Goal: Complete application form

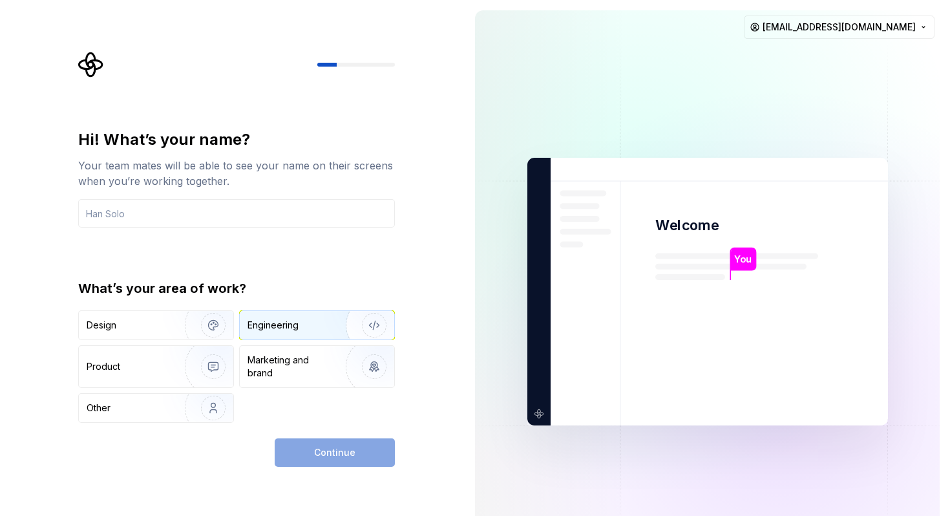
click at [274, 323] on div "Engineering" at bounding box center [273, 325] width 51 height 13
click at [243, 211] on input "text" at bounding box center [236, 213] width 317 height 28
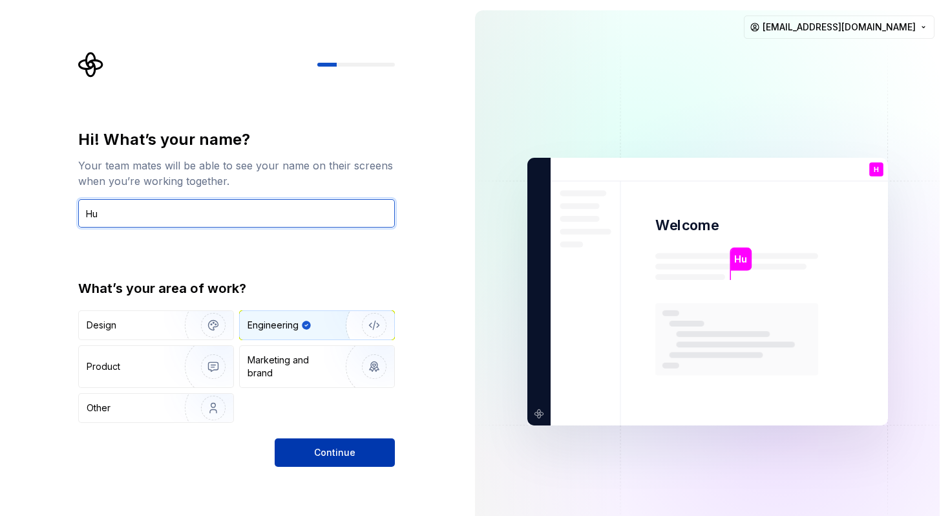
type input "Hu"
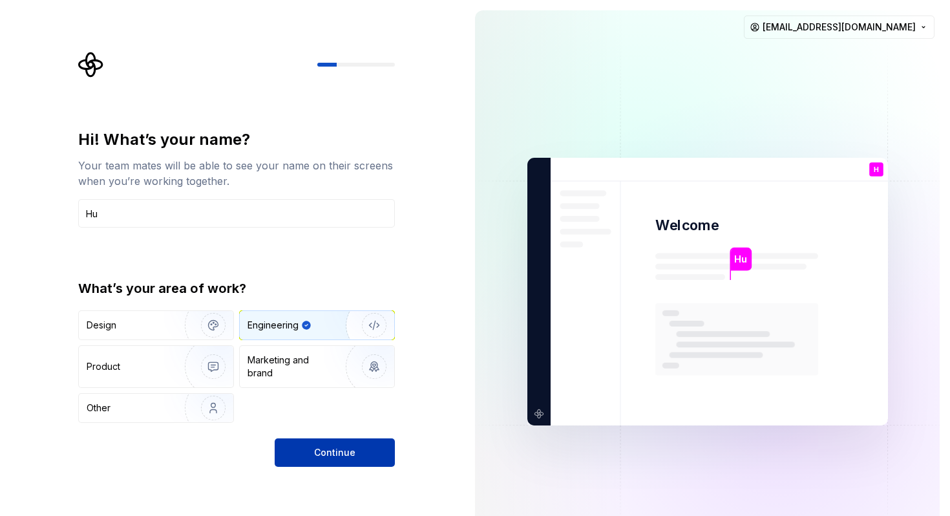
click at [310, 451] on button "Continue" at bounding box center [335, 452] width 120 height 28
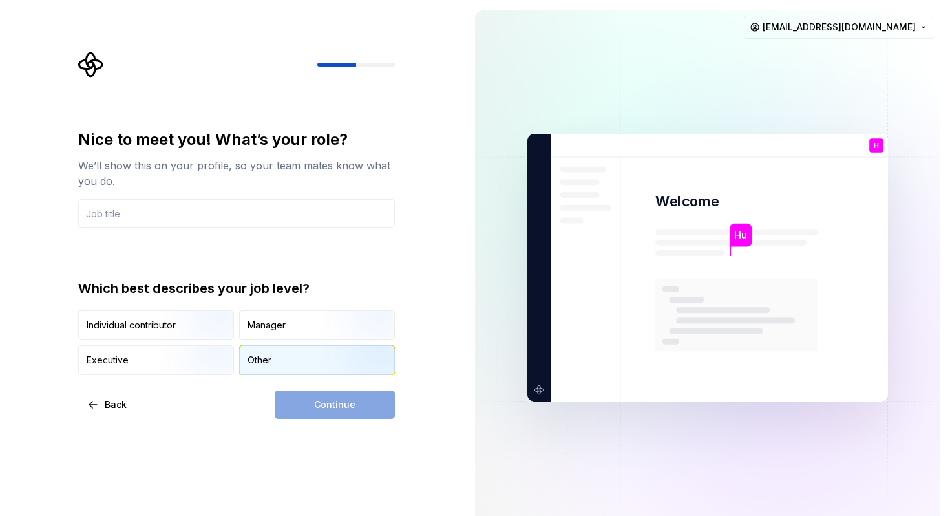
click at [257, 359] on div "Other" at bounding box center [260, 360] width 24 height 13
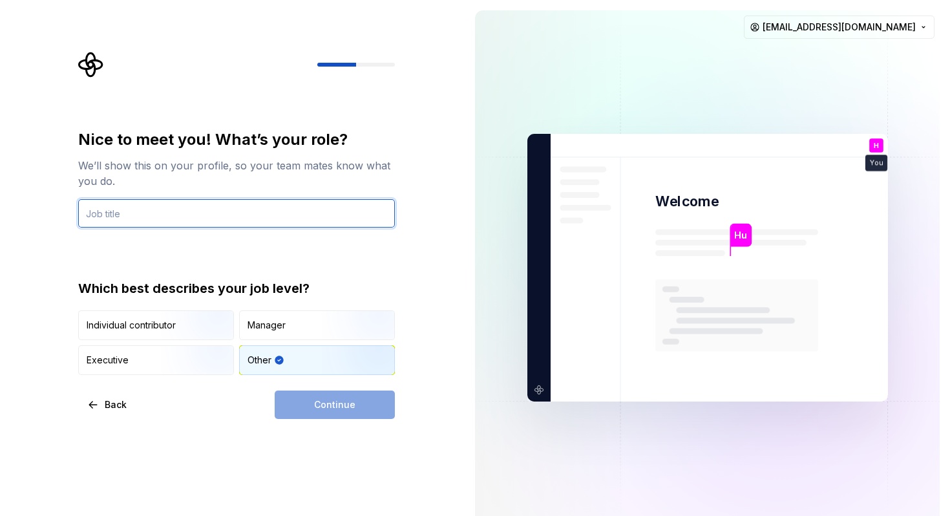
click at [178, 217] on input "text" at bounding box center [236, 213] width 317 height 28
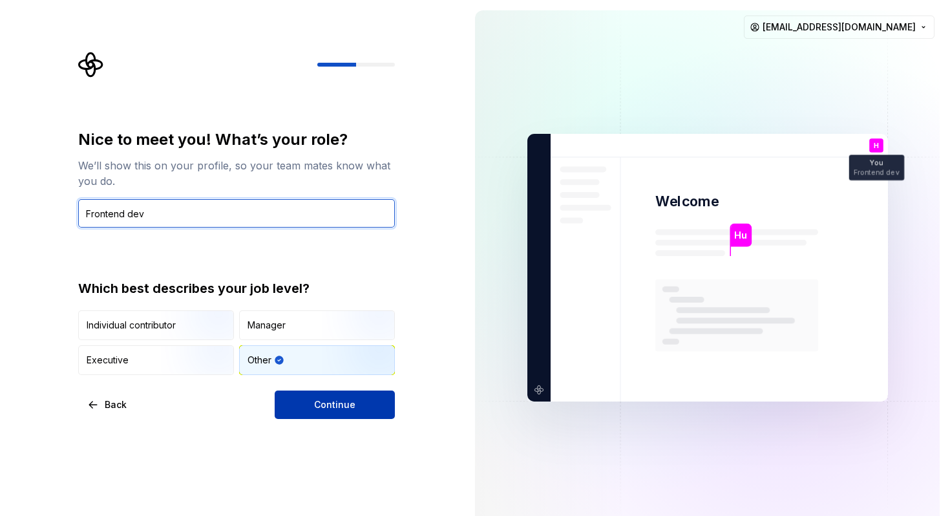
type input "Frontend dev"
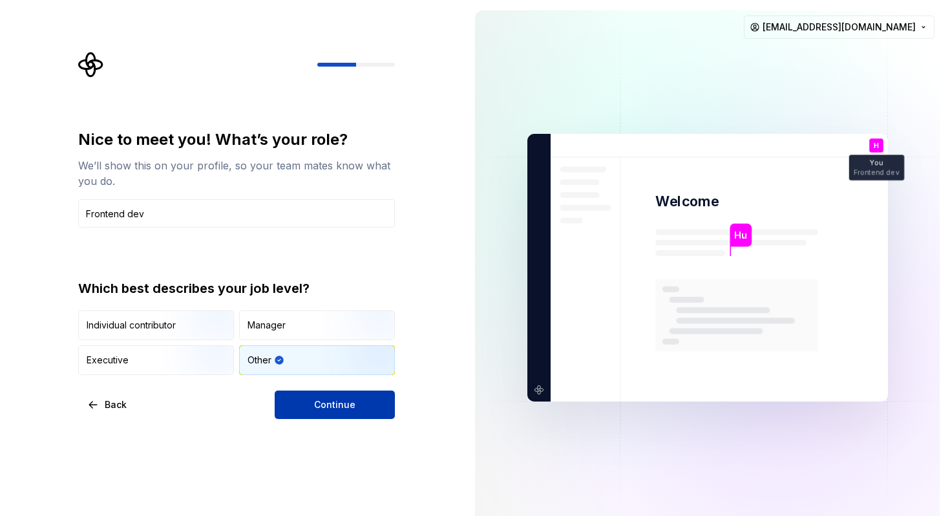
click at [337, 405] on span "Continue" at bounding box center [334, 404] width 41 height 13
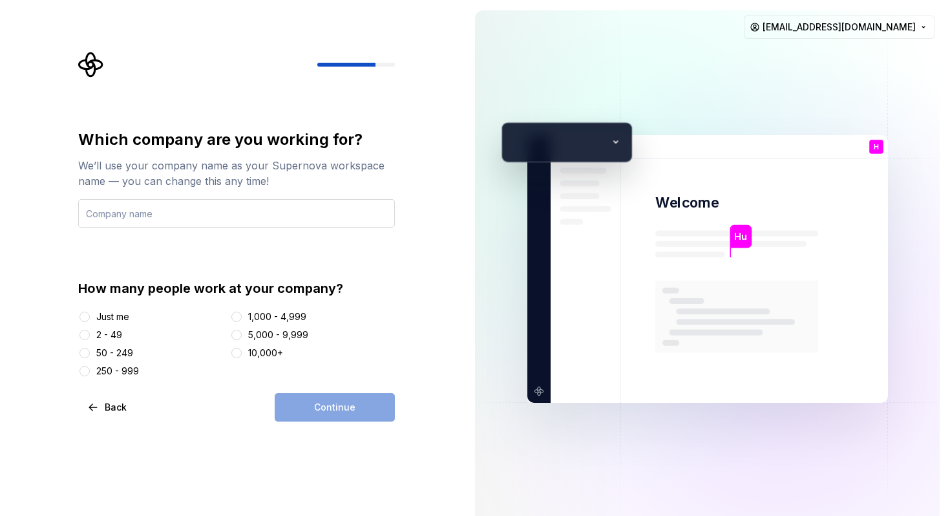
click at [134, 217] on input "text" at bounding box center [236, 213] width 317 height 28
type input "Resilience"
click at [86, 352] on button "50 - 249" at bounding box center [85, 353] width 10 height 10
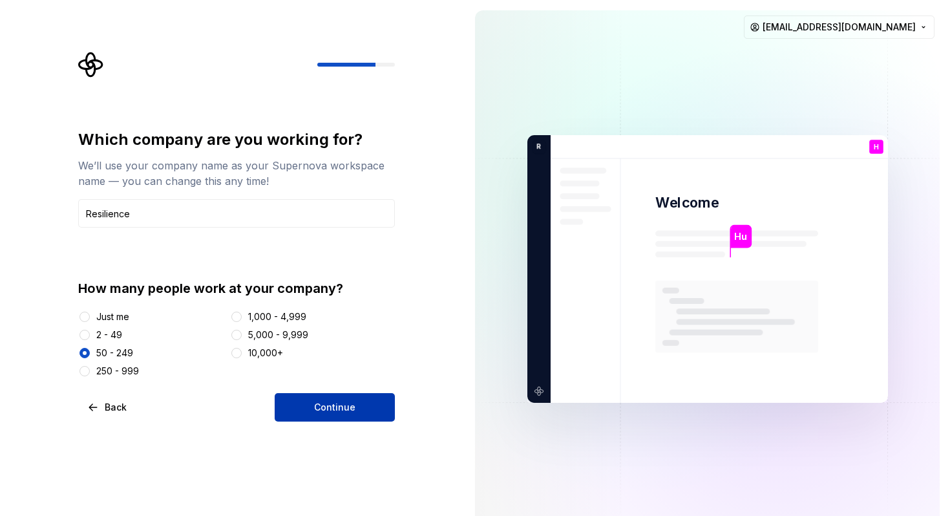
click at [307, 417] on button "Continue" at bounding box center [335, 407] width 120 height 28
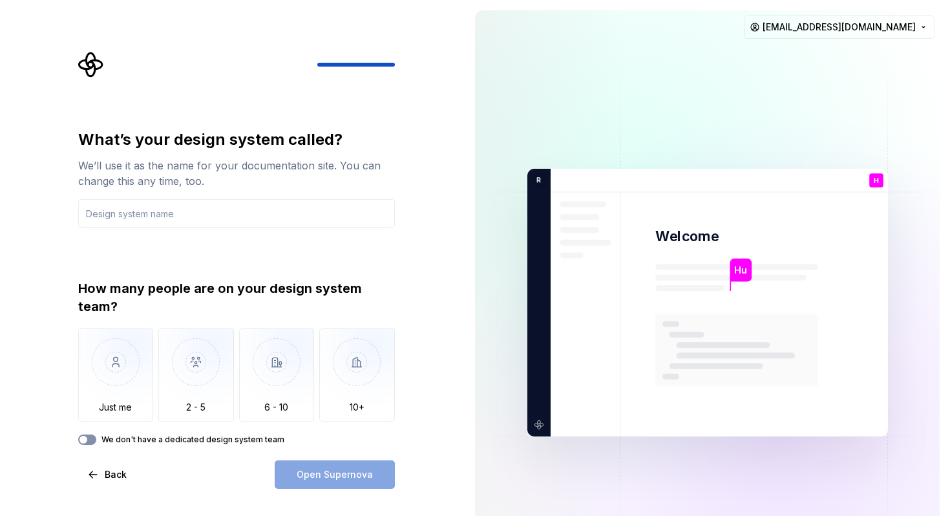
click at [92, 440] on button "We don't have a dedicated design system team" at bounding box center [87, 439] width 18 height 10
click at [307, 475] on div "Open Supernova" at bounding box center [335, 474] width 120 height 28
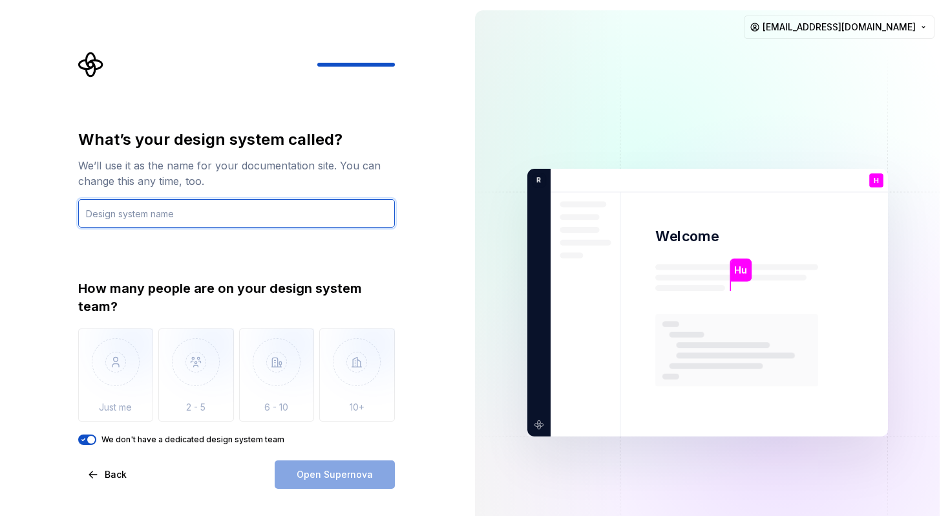
click at [160, 209] on input "text" at bounding box center [236, 213] width 317 height 28
type input "I don't know"
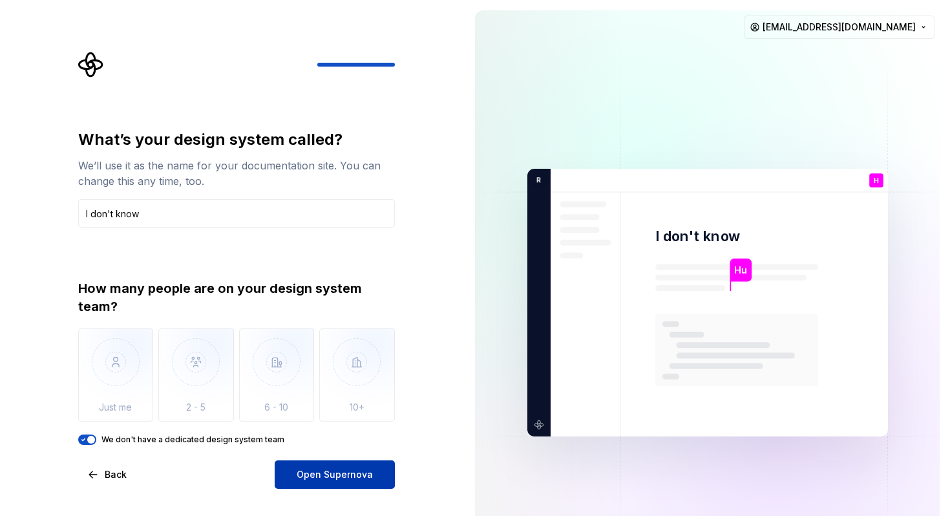
click at [336, 471] on span "Open Supernova" at bounding box center [335, 474] width 76 height 13
